Goal: Information Seeking & Learning: Understand process/instructions

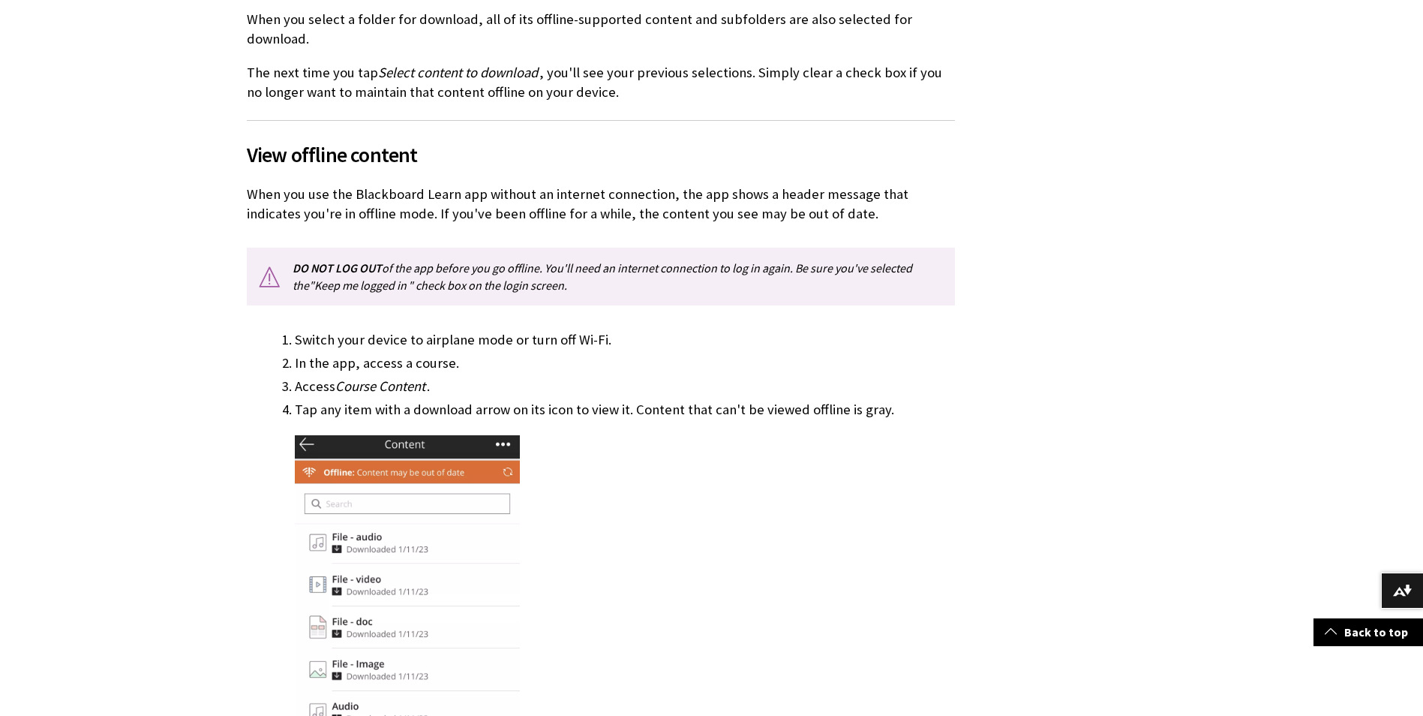
scroll to position [975, 0]
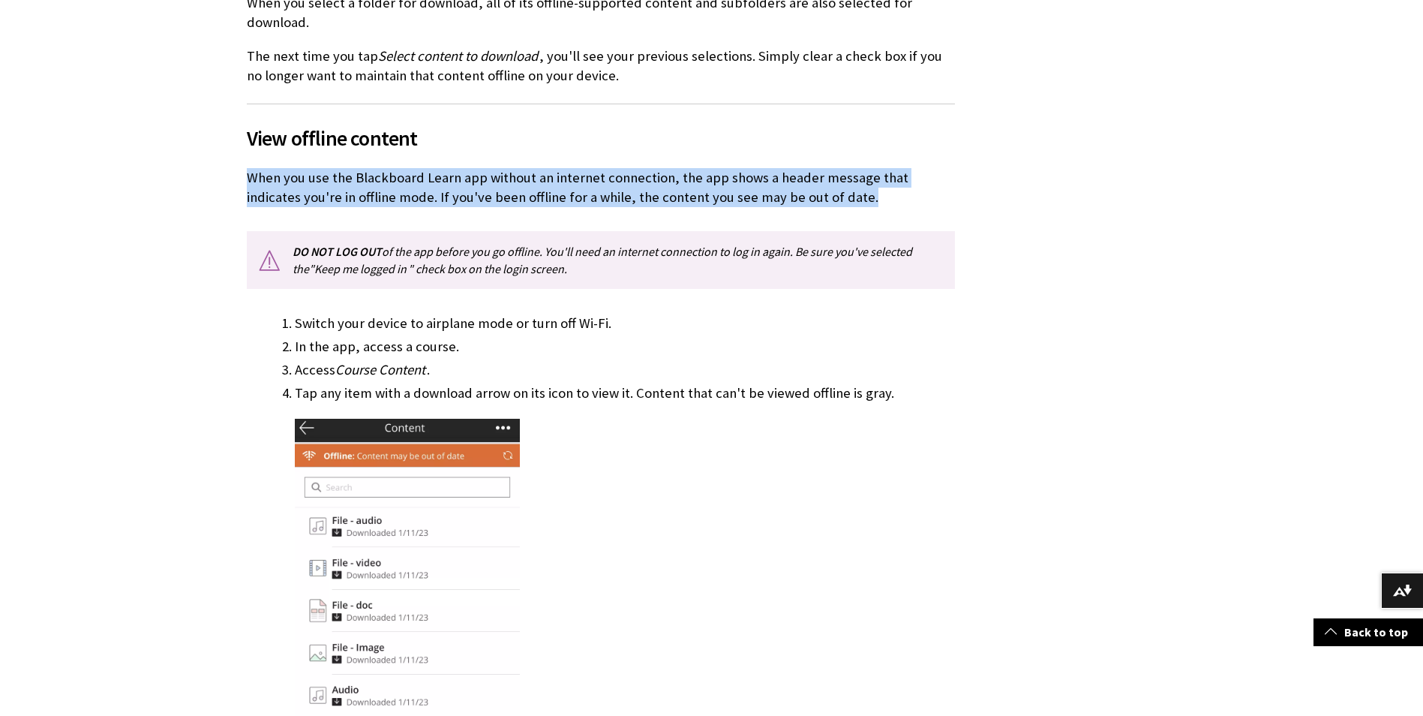
drag, startPoint x: 247, startPoint y: 158, endPoint x: 802, endPoint y: 178, distance: 555.6
click at [802, 178] on p "When you use the Blackboard Learn app without an internet connection, the app s…" at bounding box center [601, 187] width 708 height 39
copy p "When you use the Blackboard Learn app without an internet connection, the app s…"
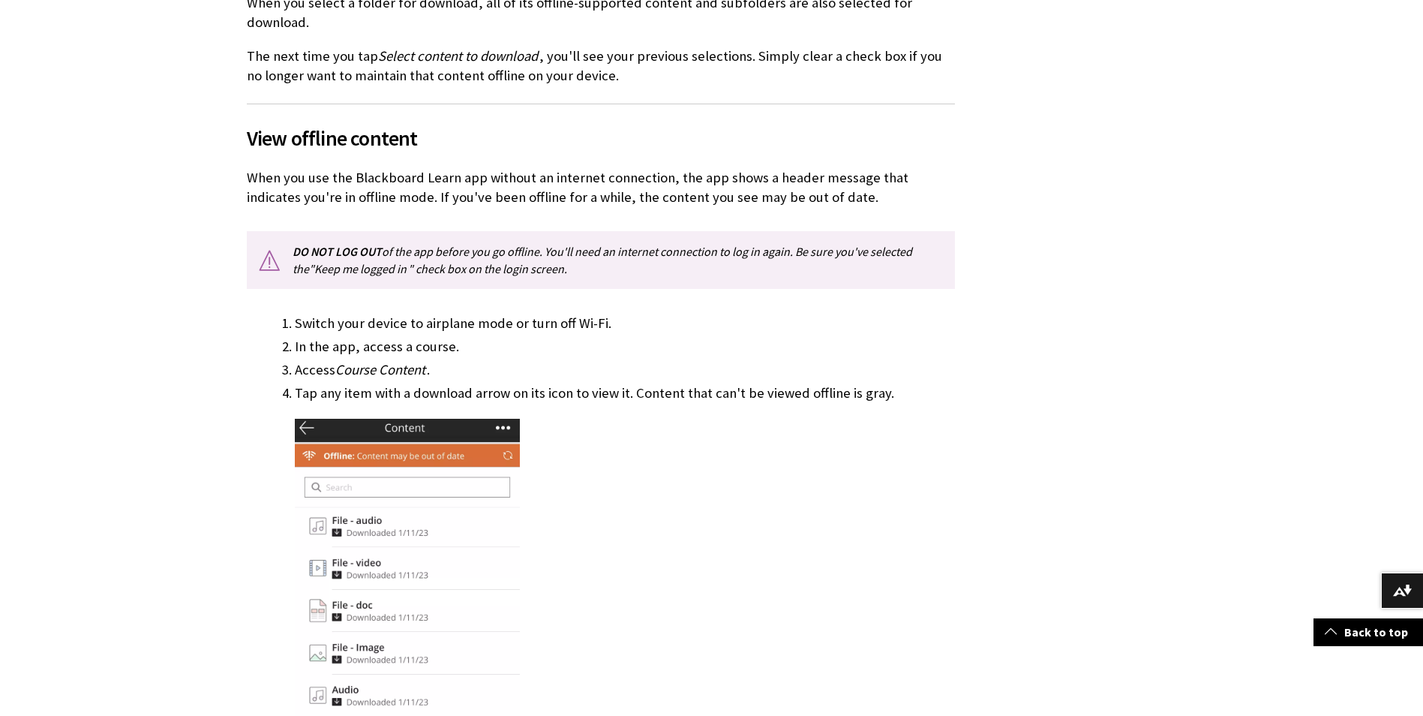
drag, startPoint x: 539, startPoint y: 169, endPoint x: 310, endPoint y: 115, distance: 235.9
click at [323, 122] on span "View offline content" at bounding box center [601, 138] width 708 height 32
drag, startPoint x: 275, startPoint y: 116, endPoint x: 392, endPoint y: 117, distance: 116.3
click at [392, 122] on span "View offline content" at bounding box center [601, 138] width 708 height 32
drag, startPoint x: 392, startPoint y: 117, endPoint x: 233, endPoint y: 114, distance: 159.1
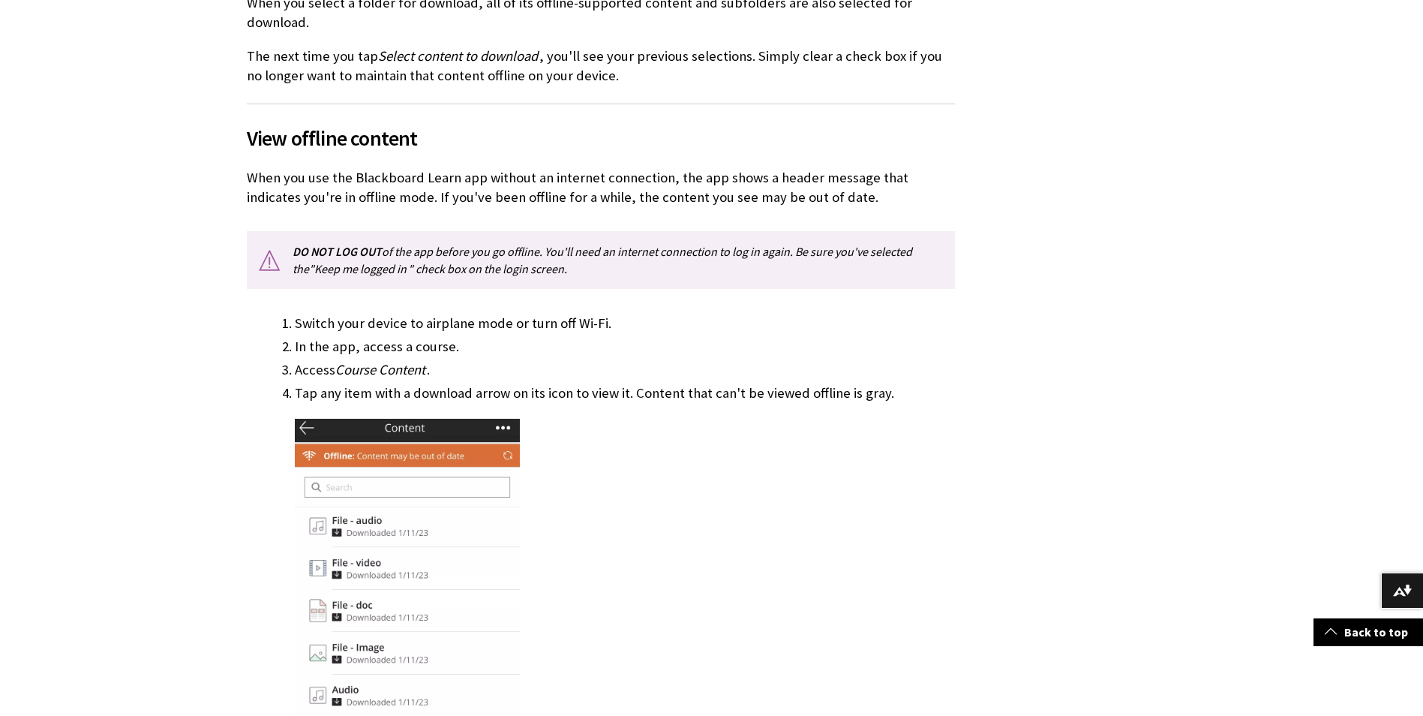
drag, startPoint x: 248, startPoint y: 114, endPoint x: 428, endPoint y: 119, distance: 180.1
click at [428, 122] on span "View offline content" at bounding box center [601, 138] width 708 height 32
drag, startPoint x: 428, startPoint y: 119, endPoint x: 358, endPoint y: 115, distance: 69.9
copy span "View offline content"
